Goal: Transaction & Acquisition: Purchase product/service

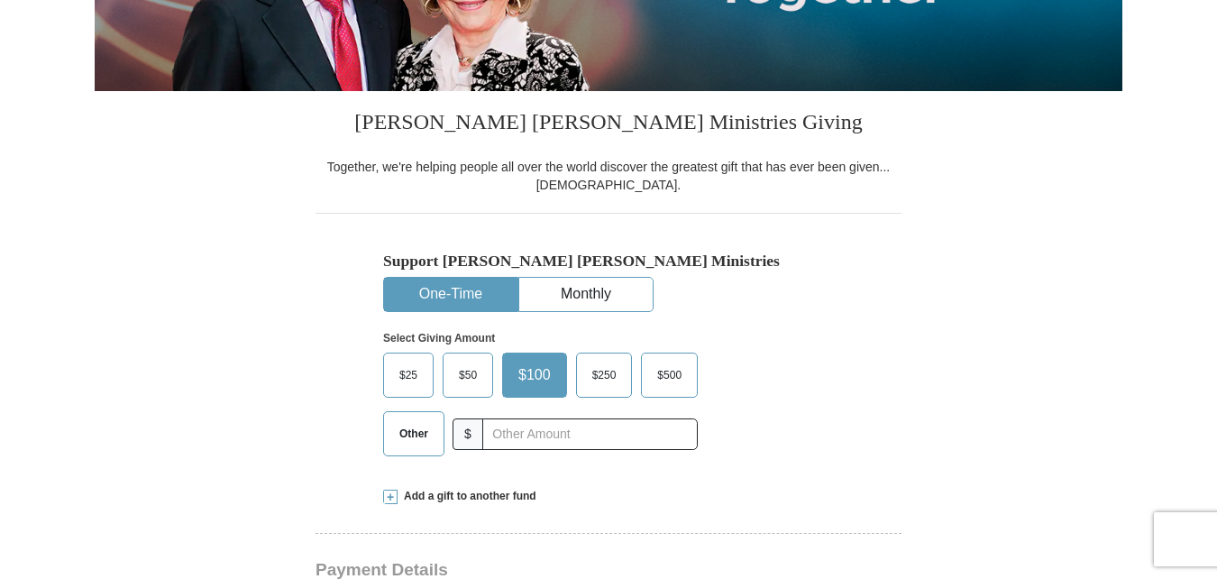
scroll to position [451, 0]
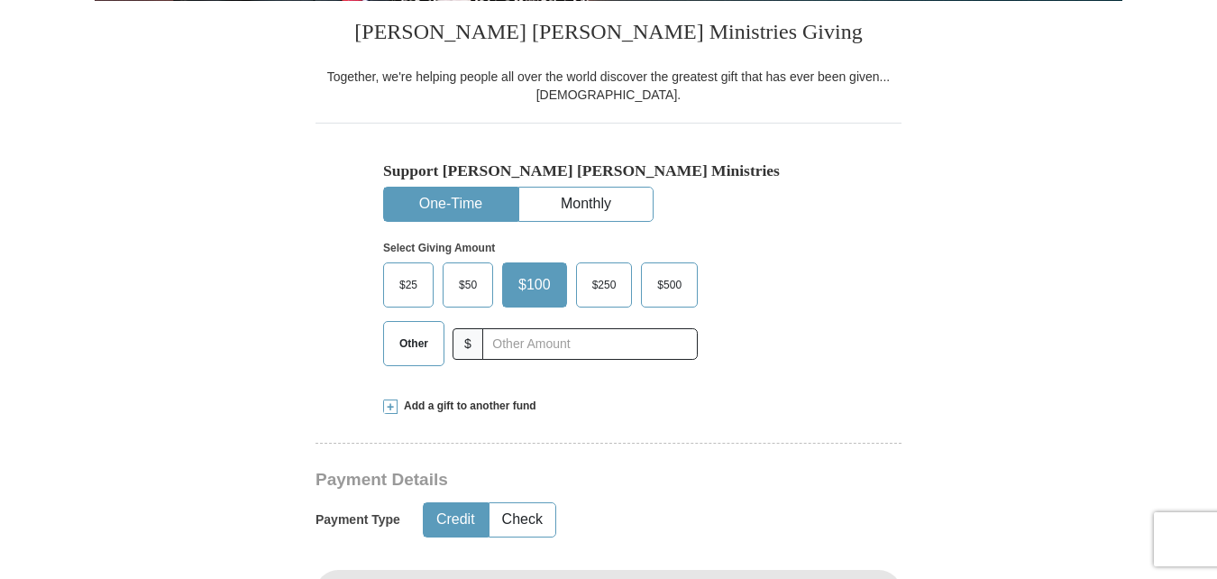
click at [405, 354] on span "Other" at bounding box center [413, 343] width 47 height 27
click at [0, 0] on input "Other" at bounding box center [0, 0] width 0 height 0
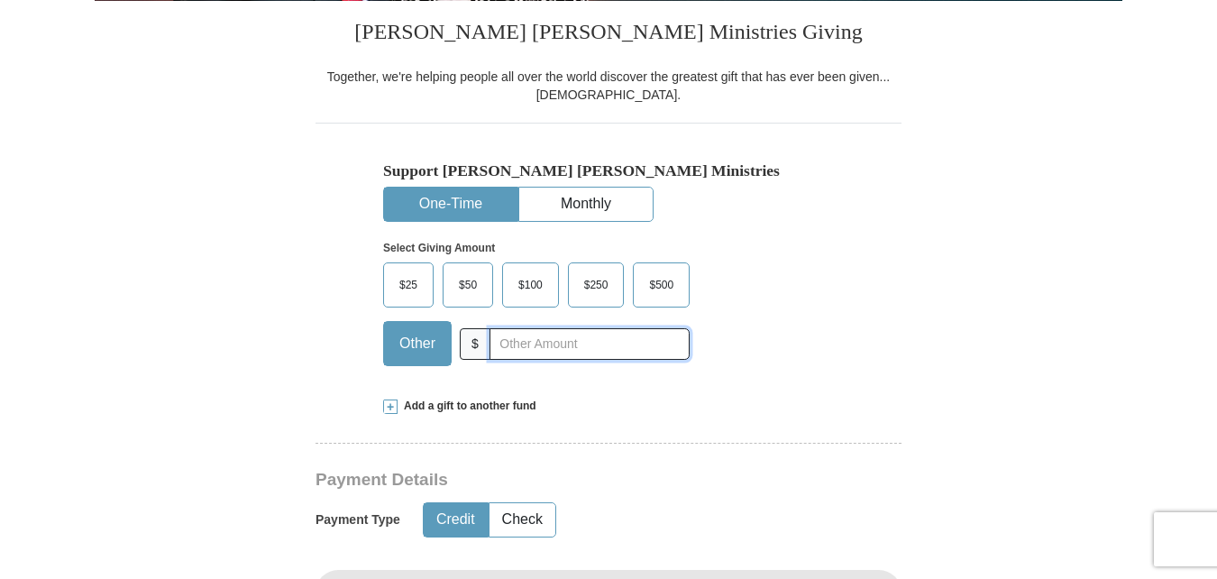
click at [517, 350] on input "text" at bounding box center [590, 344] width 200 height 32
click at [512, 349] on input "text" at bounding box center [590, 344] width 200 height 32
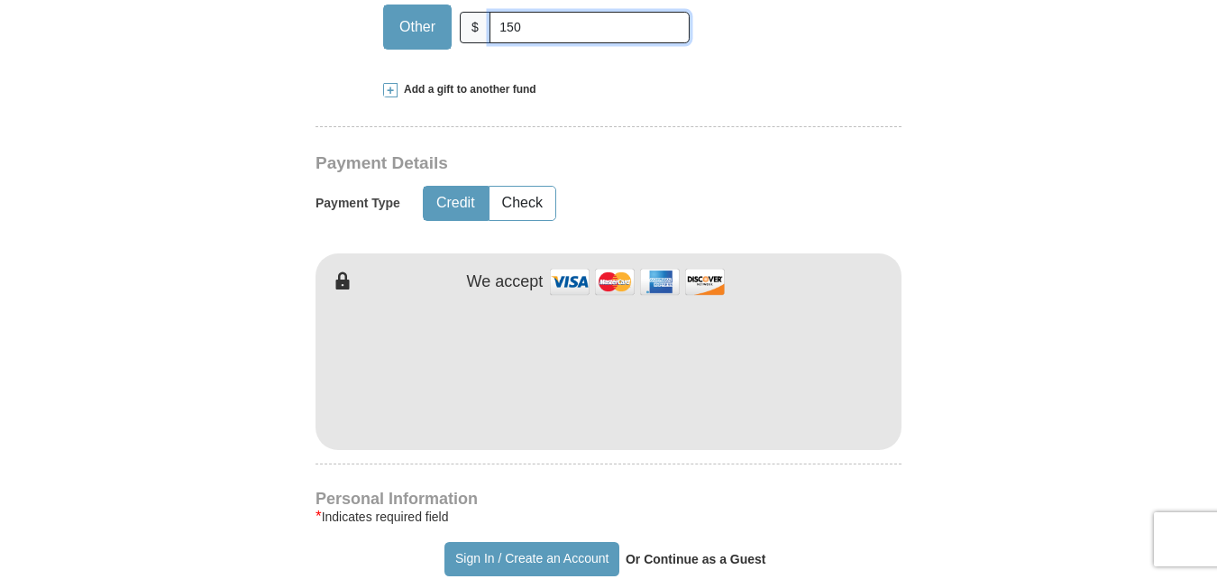
scroll to position [811, 0]
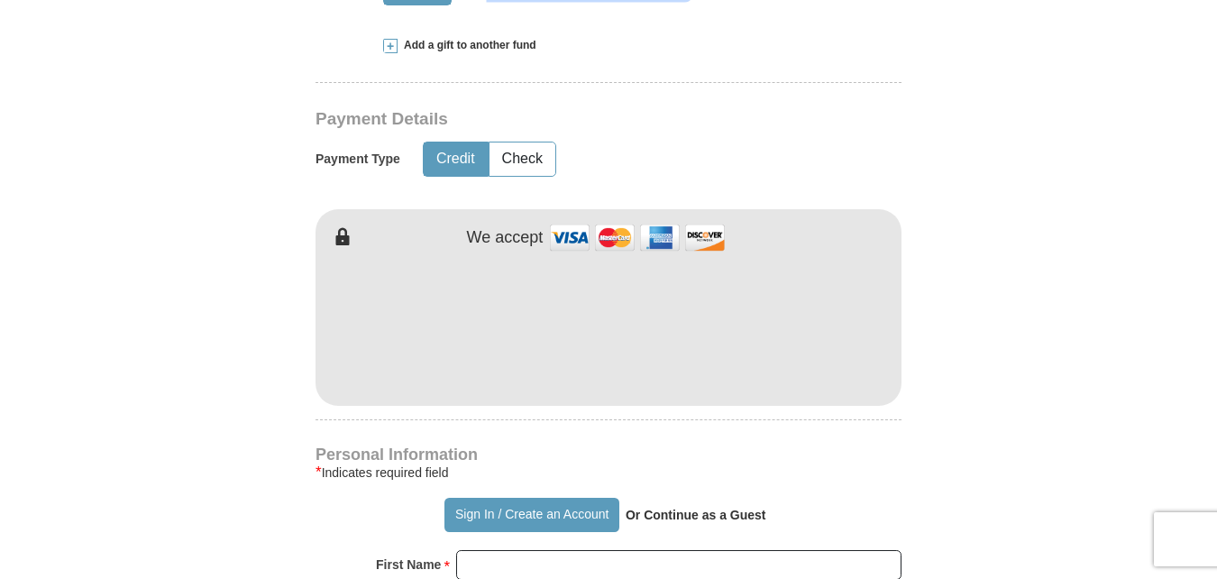
type input "150"
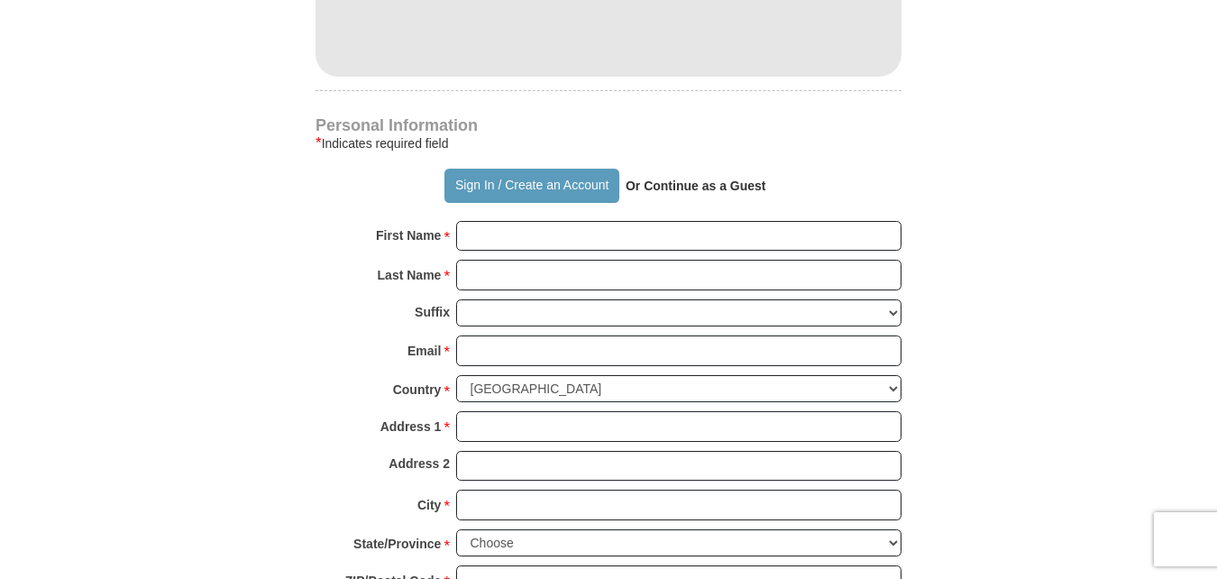
scroll to position [1172, 0]
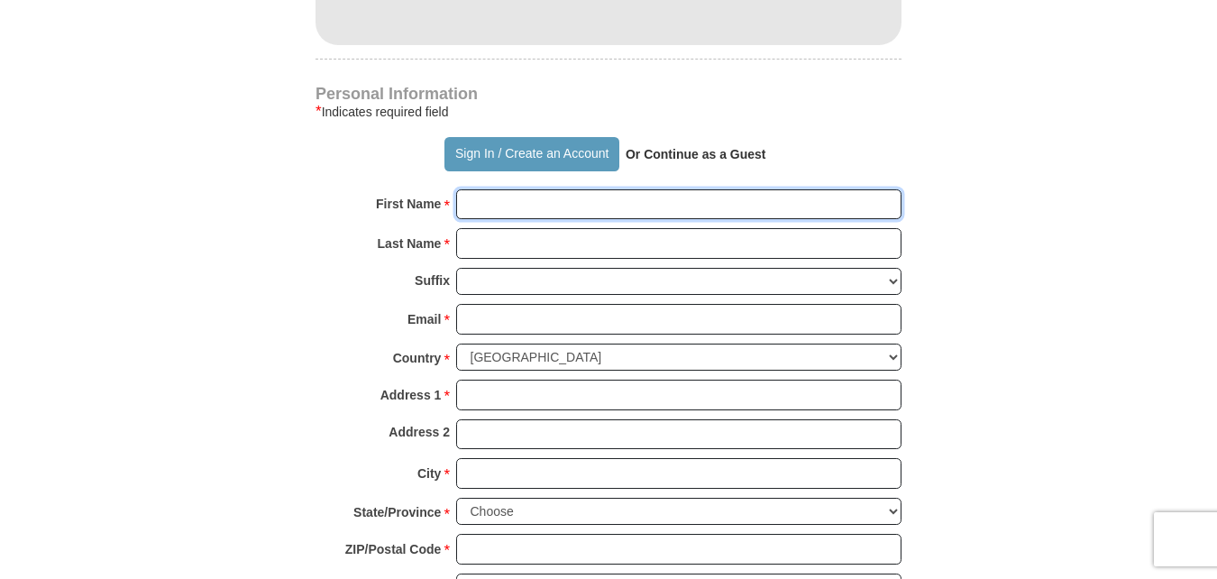
click at [471, 210] on input "First Name *" at bounding box center [678, 204] width 445 height 31
type input "[PERSON_NAME]"
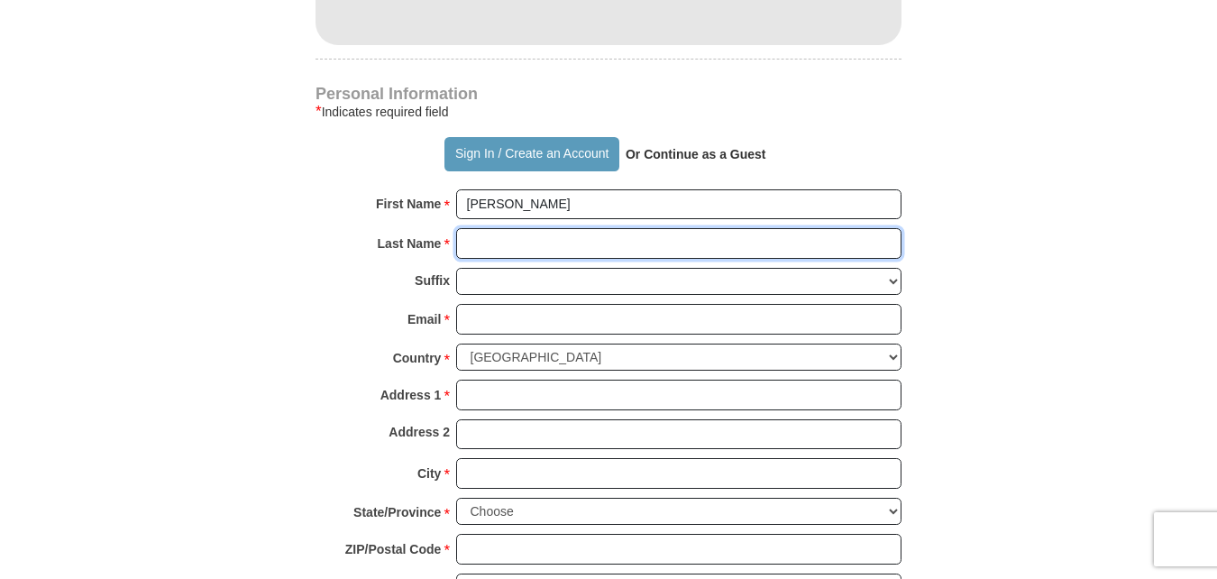
type input "[PERSON_NAME]"
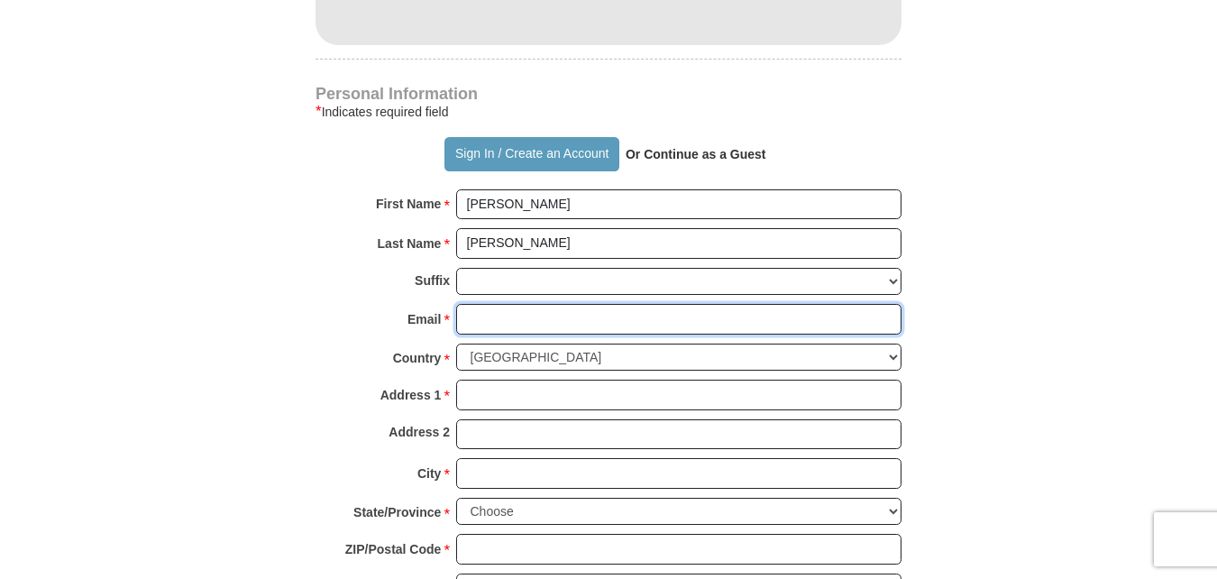
type input "[EMAIL_ADDRESS][DOMAIN_NAME]"
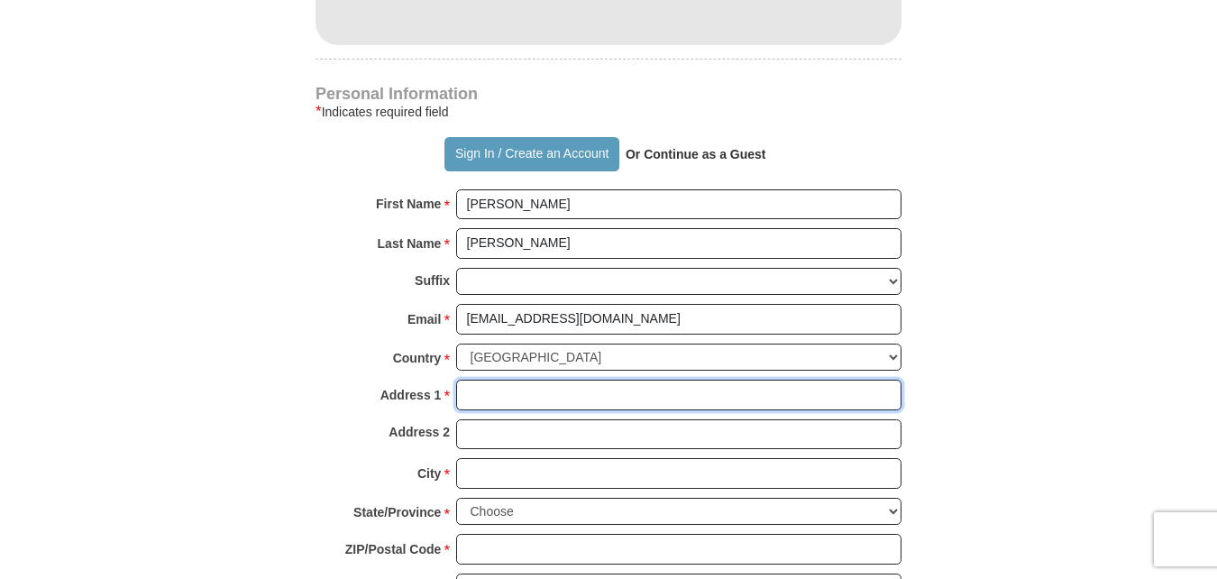
type input "[STREET_ADDRESS]"
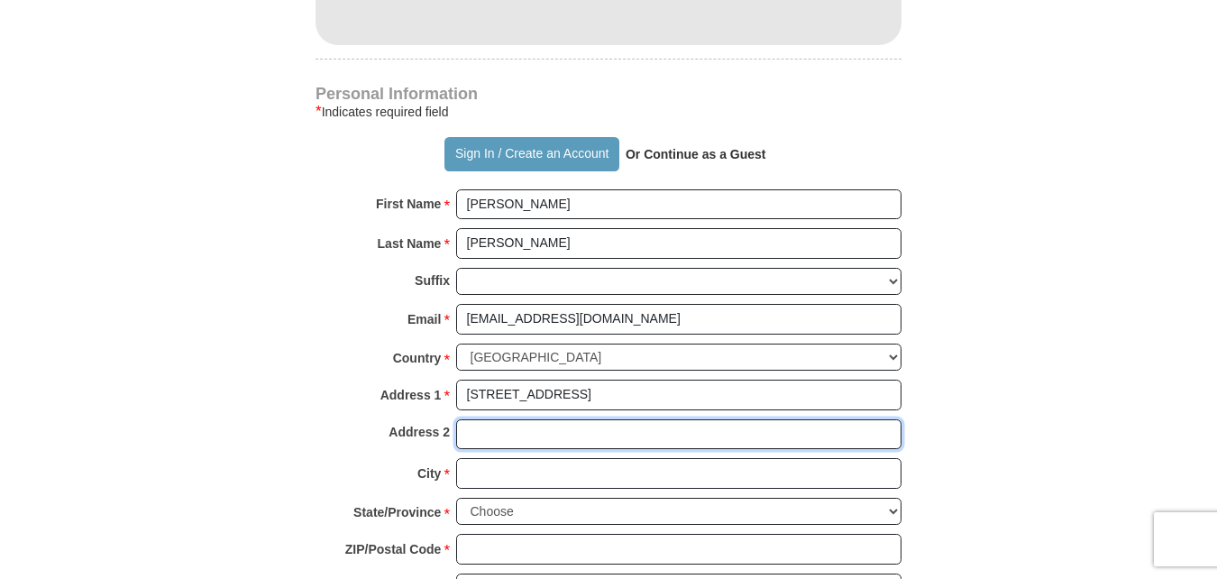
type input "[STREET_ADDRESS]"
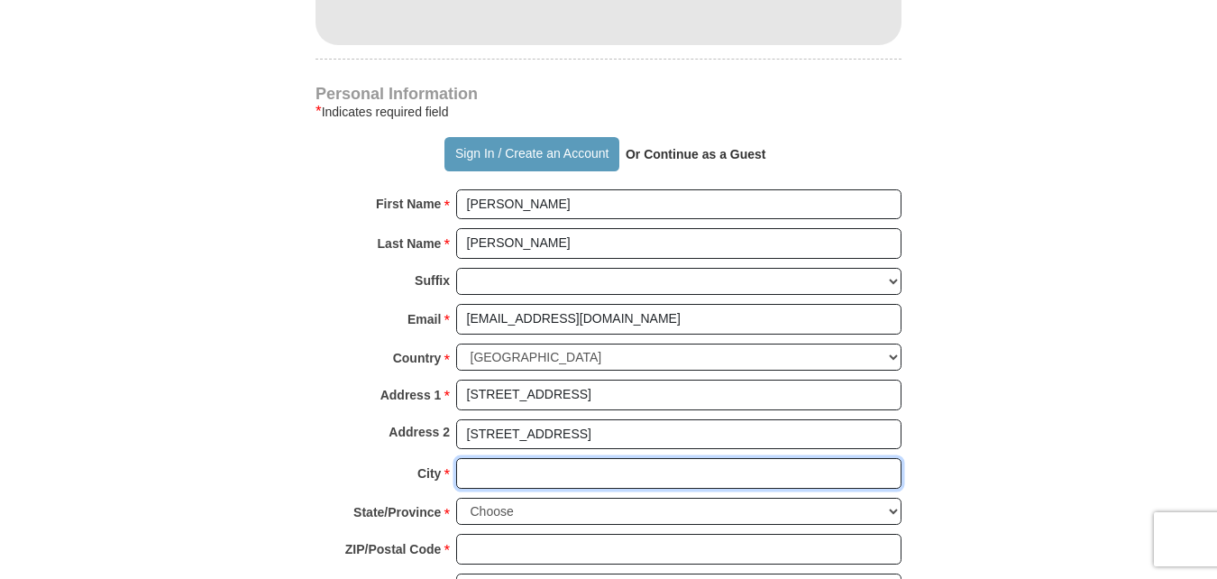
type input "Mobile"
select select "AL"
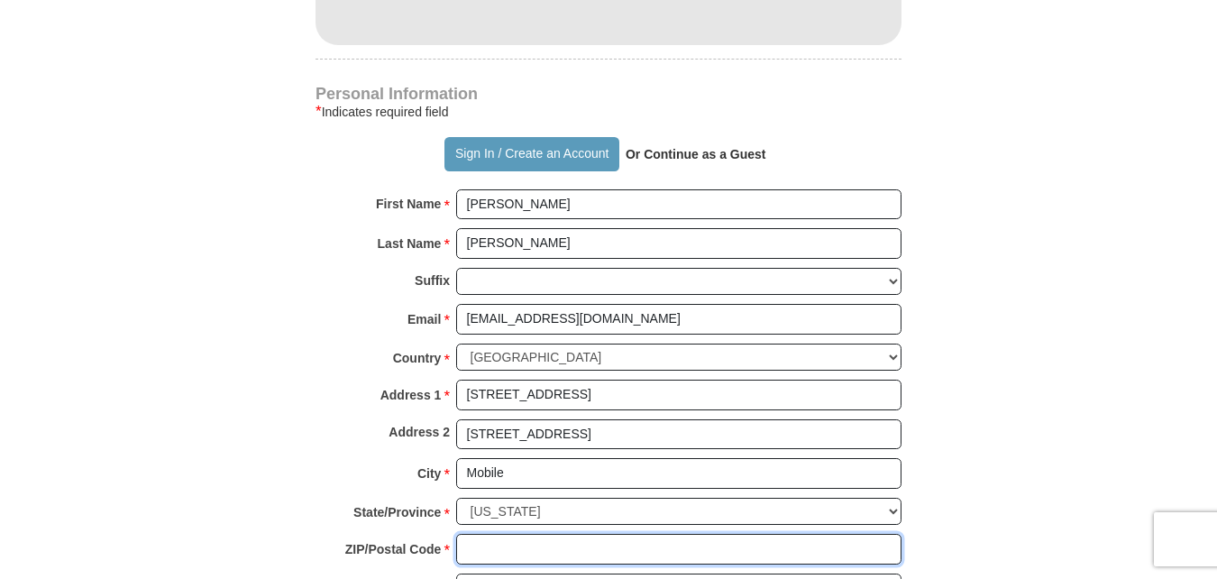
type input "36695"
type input "2513915374"
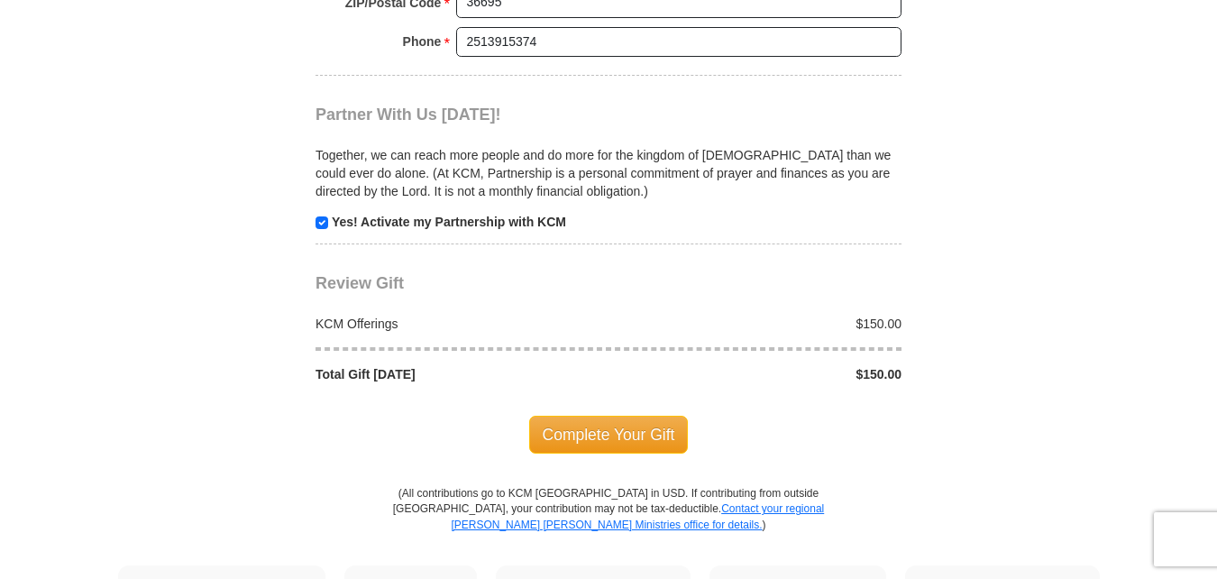
scroll to position [1803, 0]
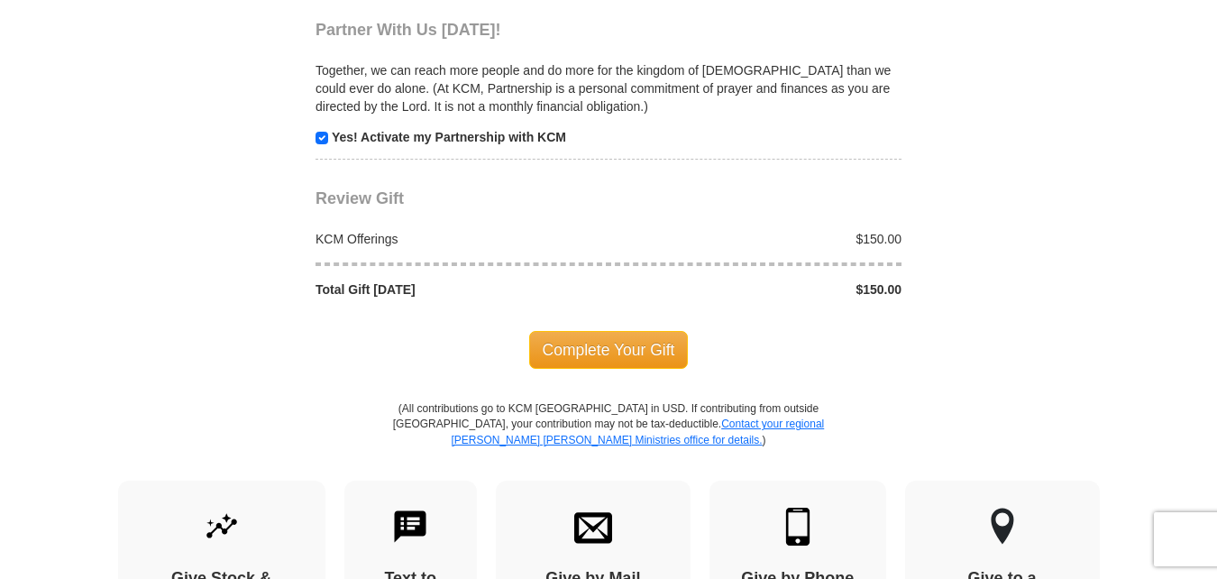
click at [617, 354] on span "Complete Your Gift" at bounding box center [609, 350] width 160 height 38
